Goal: Information Seeking & Learning: Learn about a topic

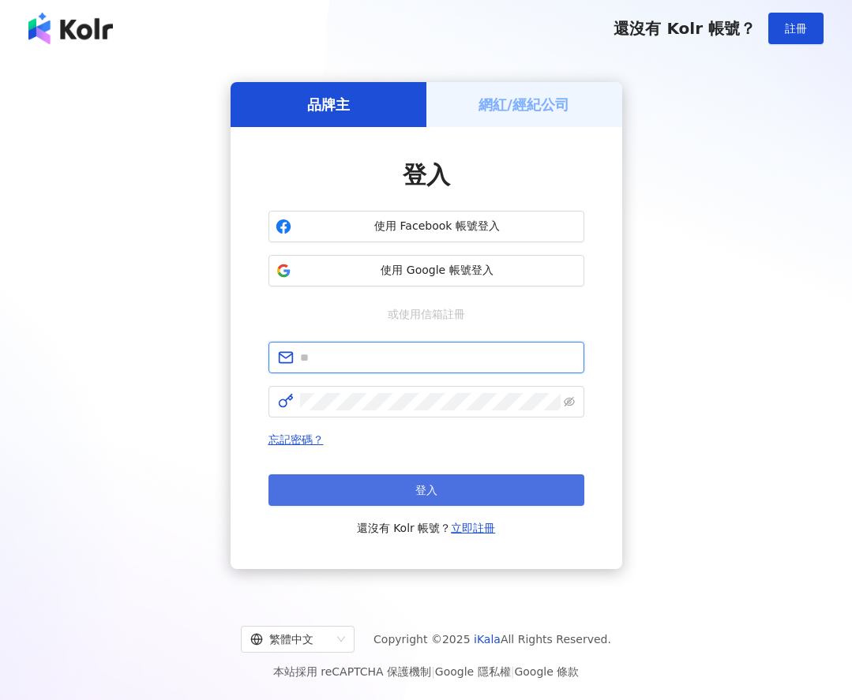
type input "**********"
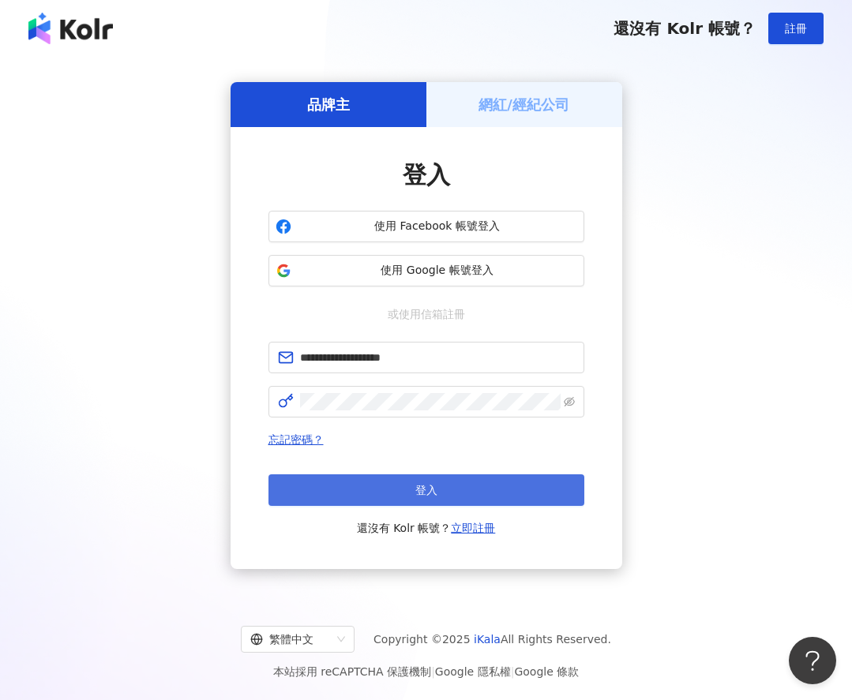
click at [376, 474] on button "登入" at bounding box center [426, 490] width 316 height 32
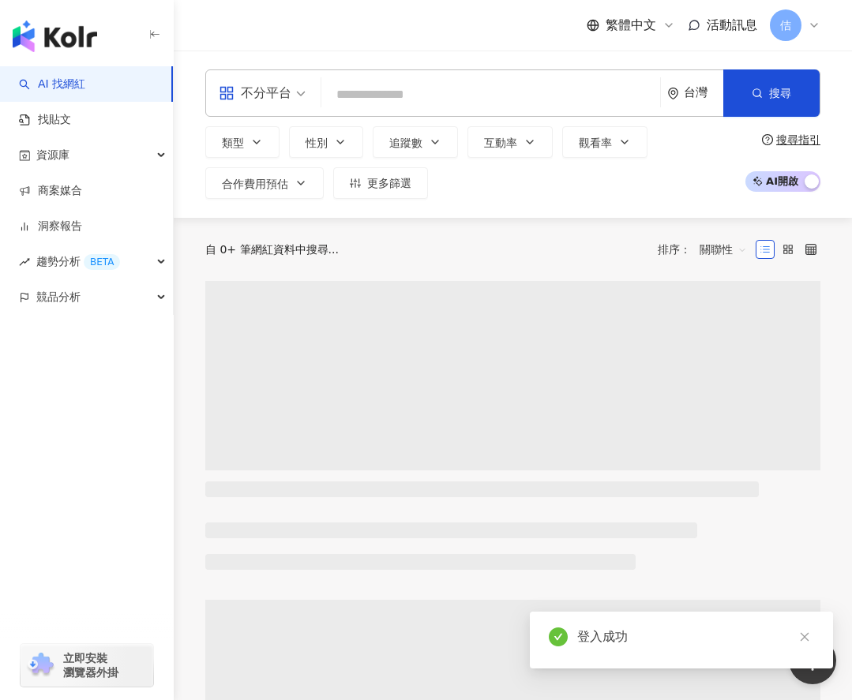
click at [449, 92] on input "search" at bounding box center [491, 95] width 326 height 30
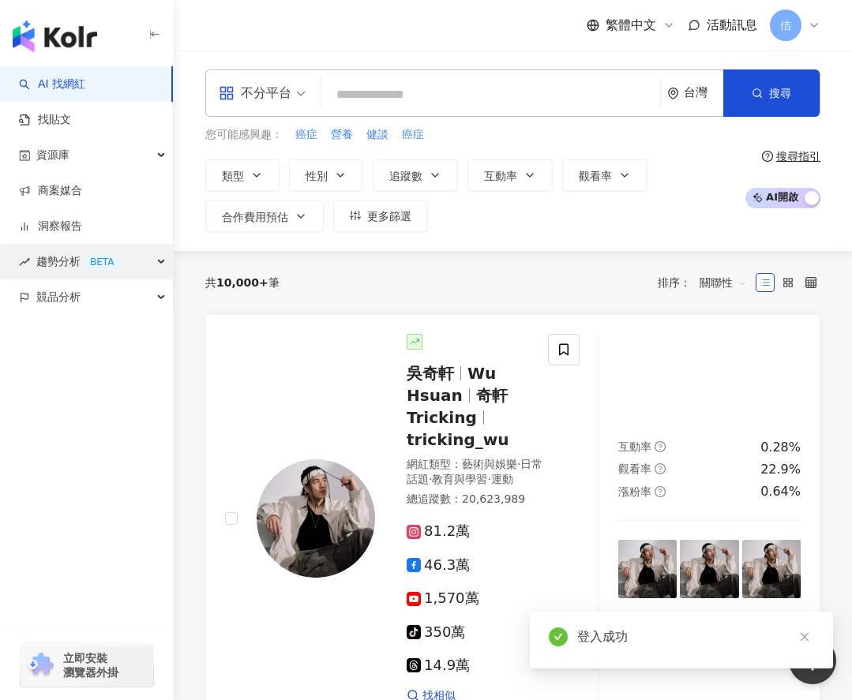
click at [73, 272] on span "趨勢分析 BETA" at bounding box center [78, 262] width 84 height 36
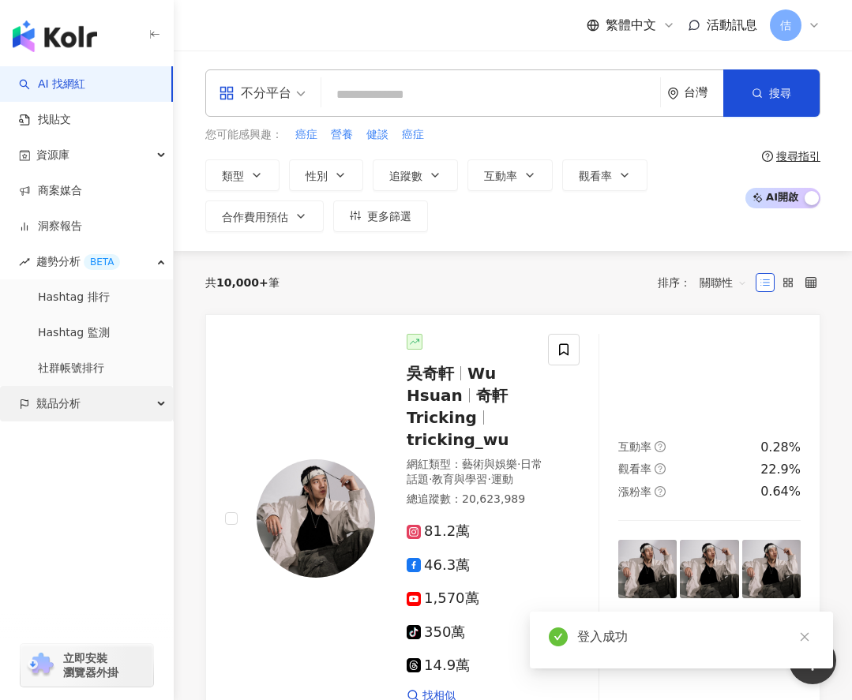
click at [88, 401] on div "競品分析" at bounding box center [86, 404] width 173 height 36
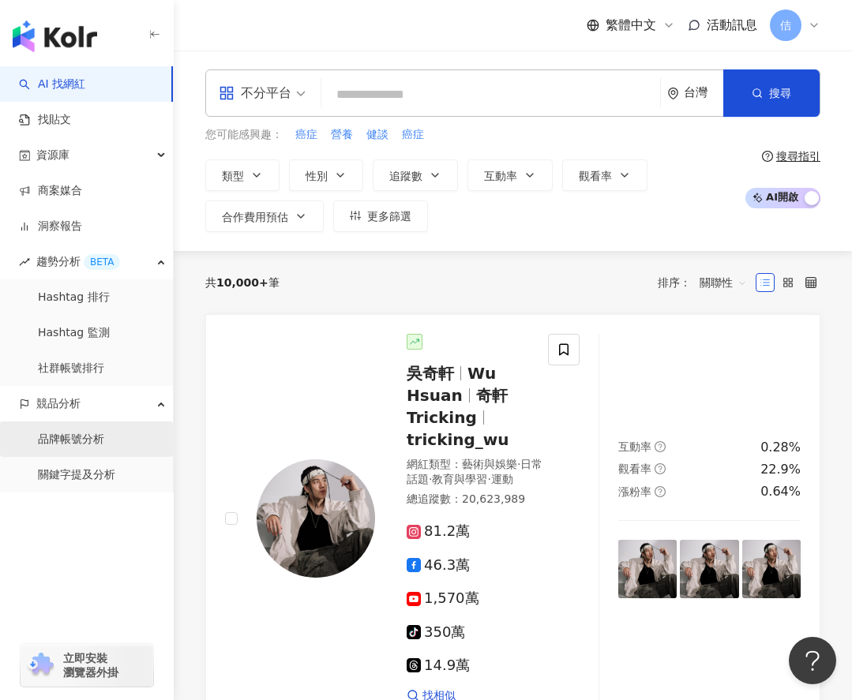
click at [93, 436] on link "品牌帳號分析" at bounding box center [71, 440] width 66 height 16
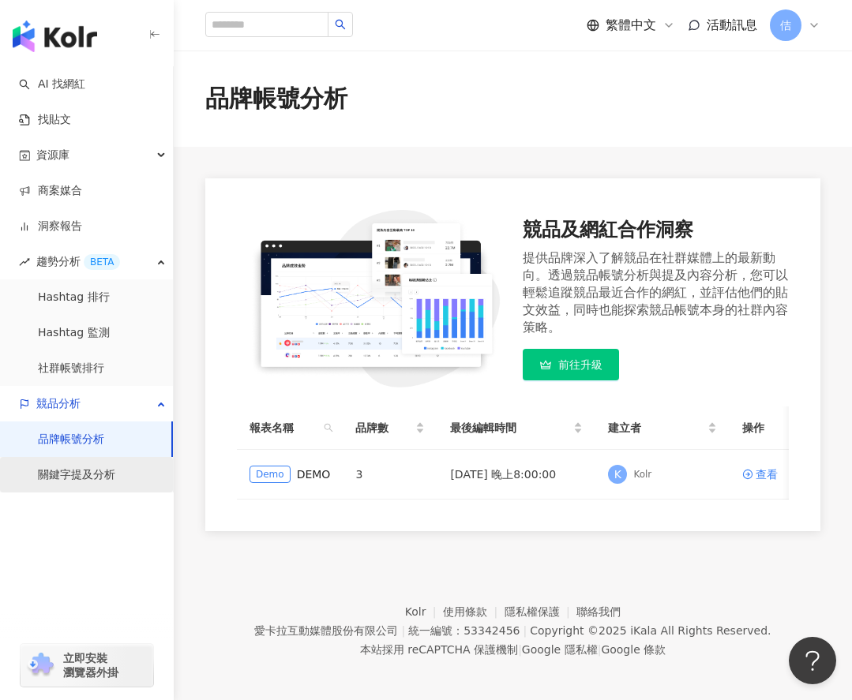
click at [96, 469] on link "關鍵字提及分析" at bounding box center [76, 475] width 77 height 16
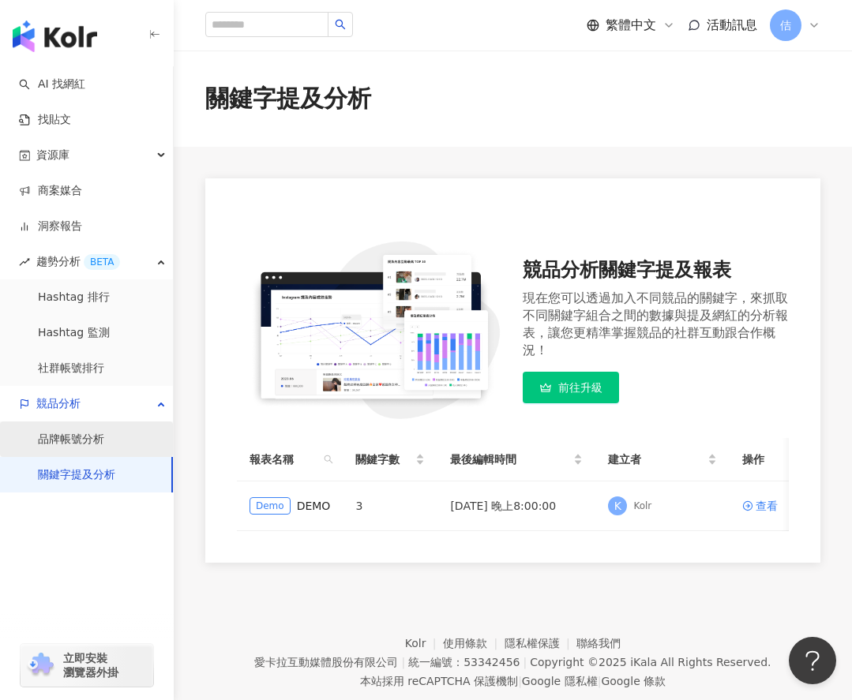
click at [56, 444] on link "品牌帳號分析" at bounding box center [71, 440] width 66 height 16
